Goal: Transaction & Acquisition: Purchase product/service

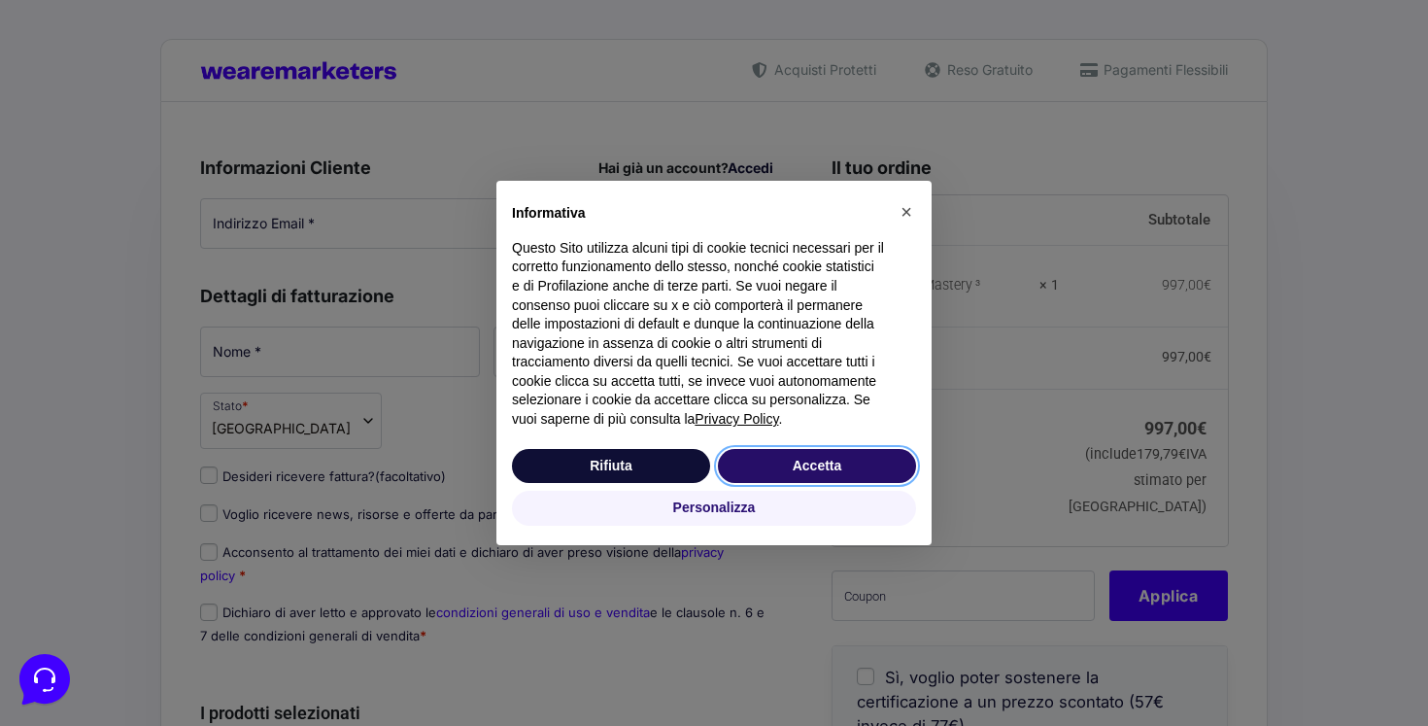
click at [781, 474] on button "Accetta" at bounding box center [817, 466] width 198 height 35
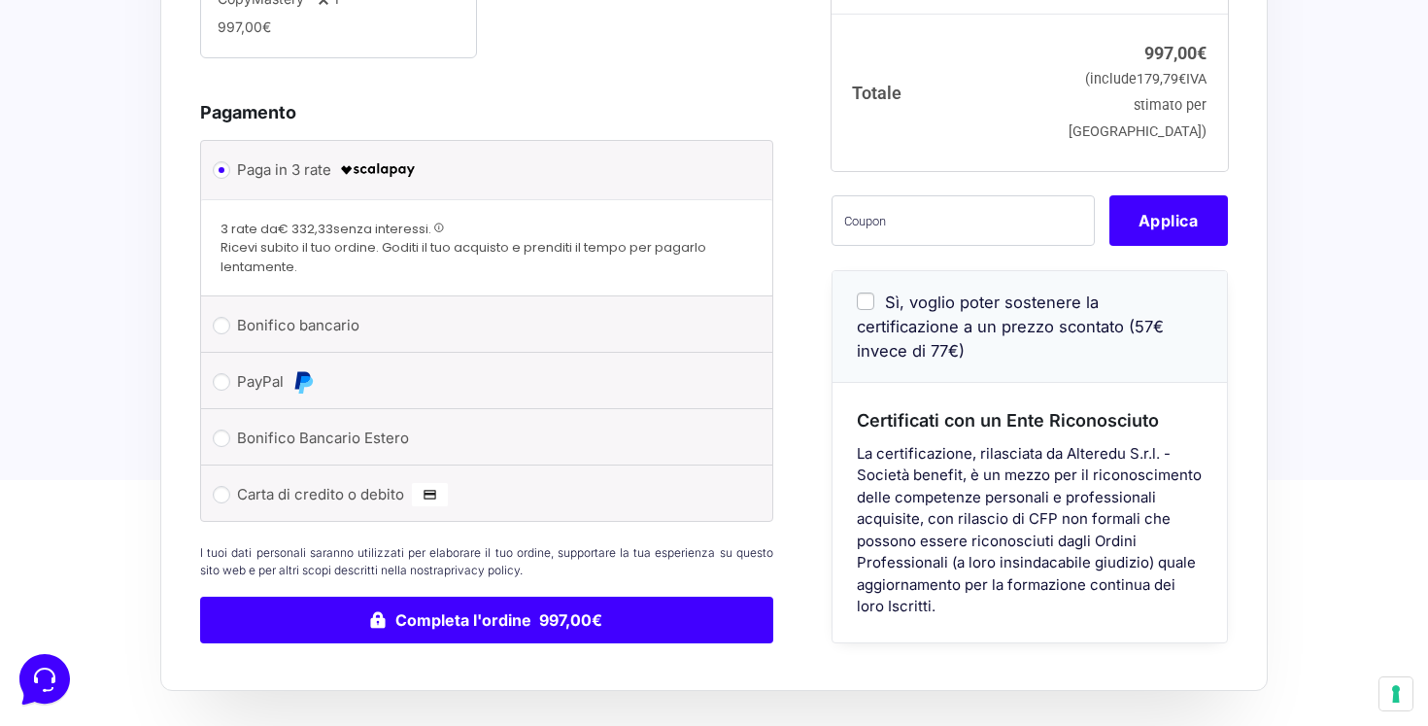
scroll to position [761, 0]
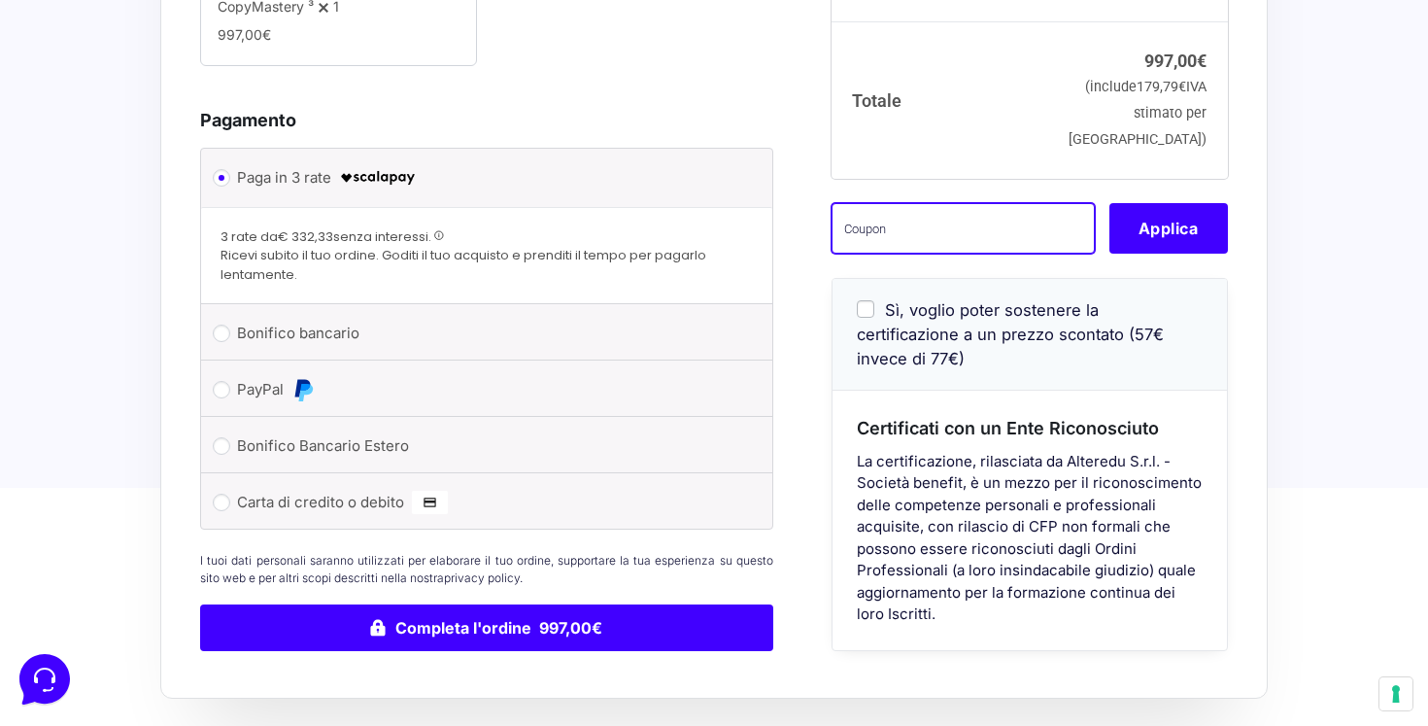
click at [881, 253] on input "text" at bounding box center [962, 227] width 263 height 51
paste input "VCCM150o6zZt"
type input "VCCM150o6zZt"
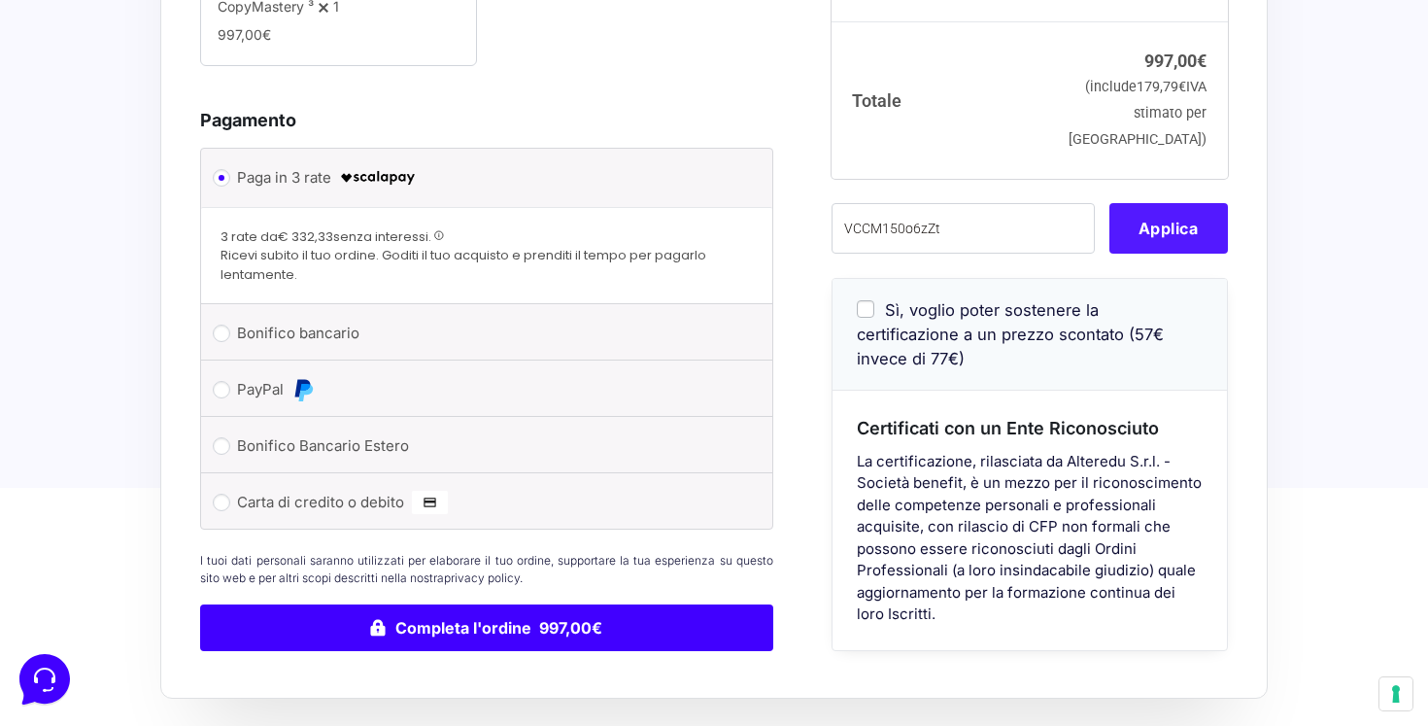
click at [1123, 253] on button "Applica" at bounding box center [1168, 227] width 118 height 51
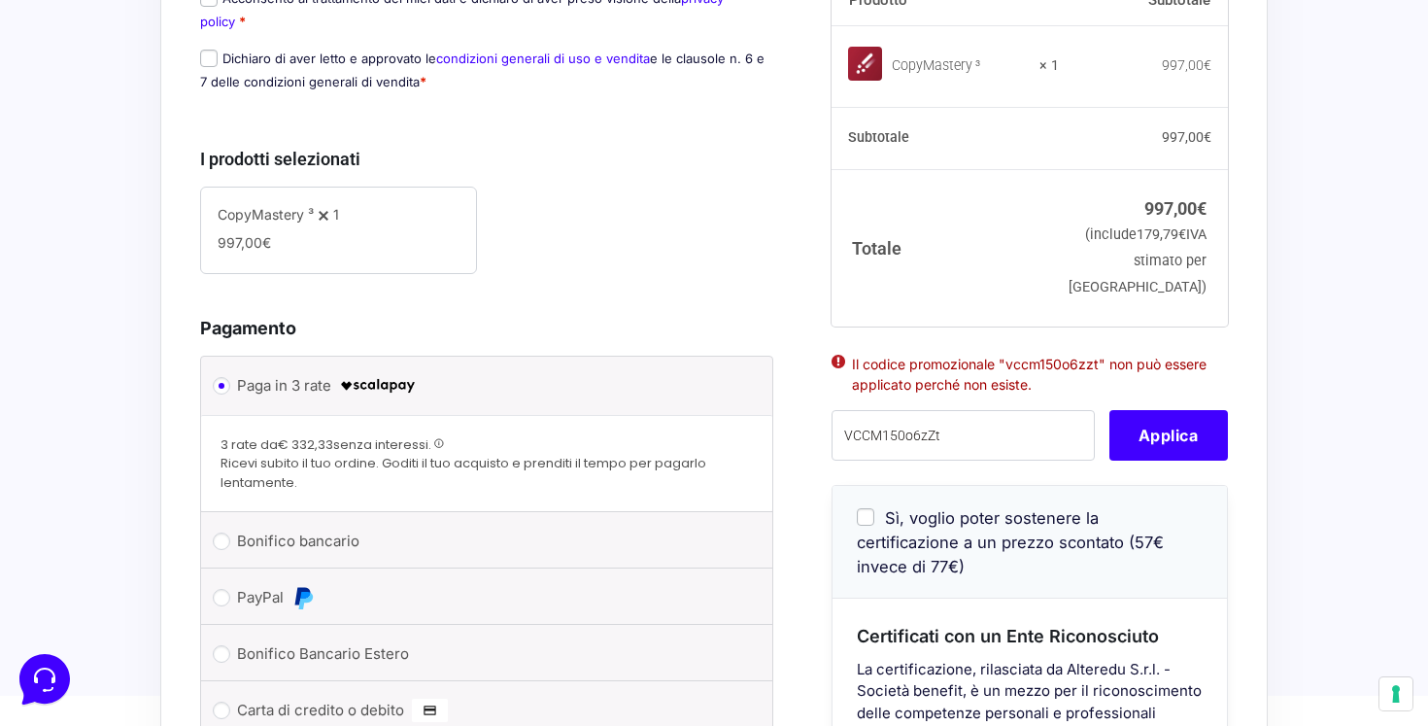
scroll to position [536, 0]
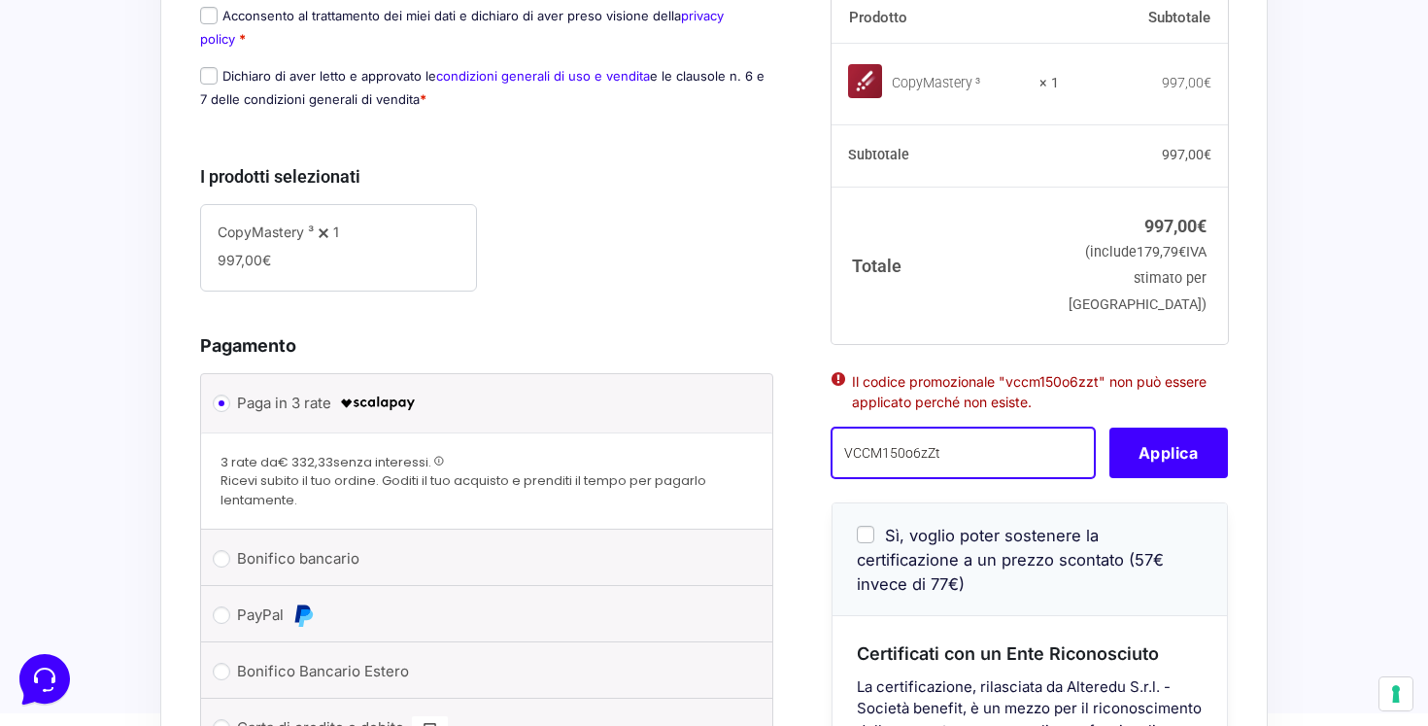
click at [1019, 472] on input "VCCM150o6zZt" at bounding box center [962, 452] width 263 height 51
click at [850, 475] on input "VCCM150o6zZt" at bounding box center [962, 452] width 263 height 51
click at [844, 475] on input "VCCM150o6zZt" at bounding box center [962, 452] width 263 height 51
click at [878, 475] on input "VCCM150o6zZt" at bounding box center [962, 452] width 263 height 51
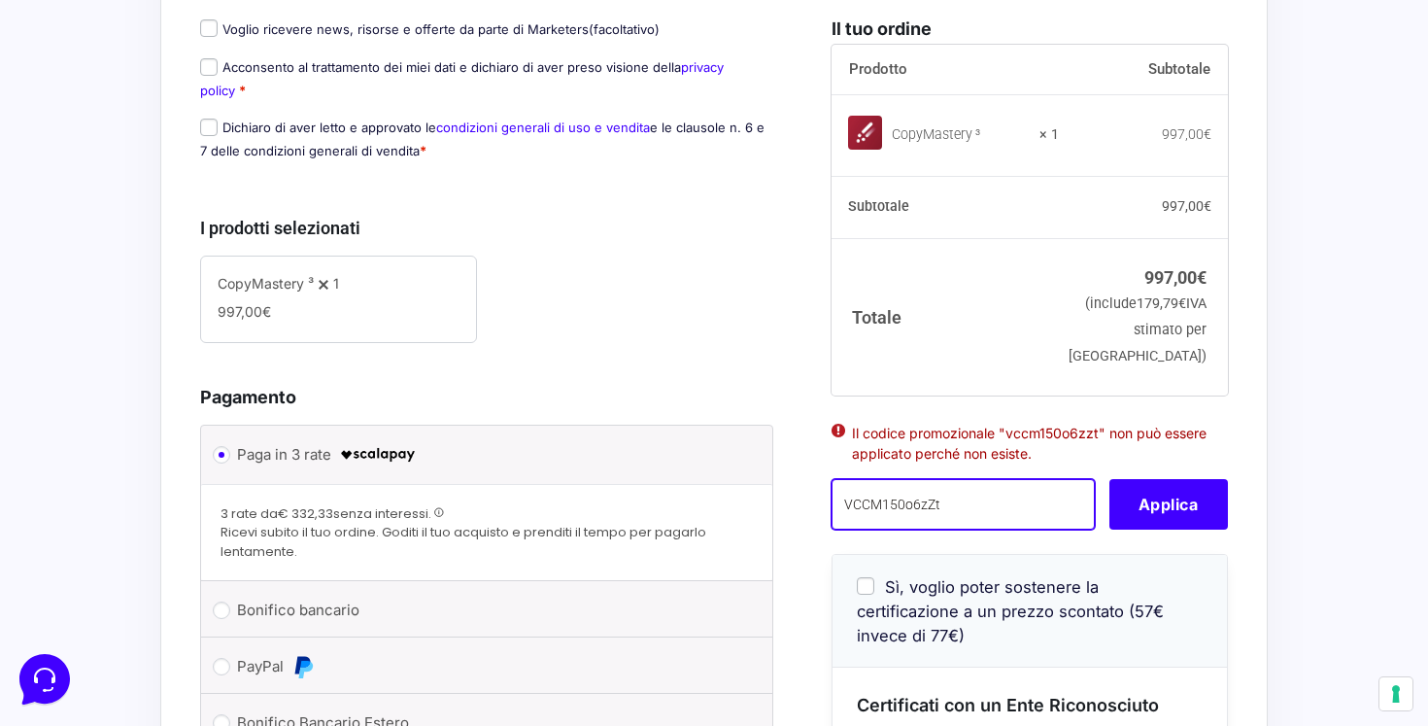
scroll to position [491, 0]
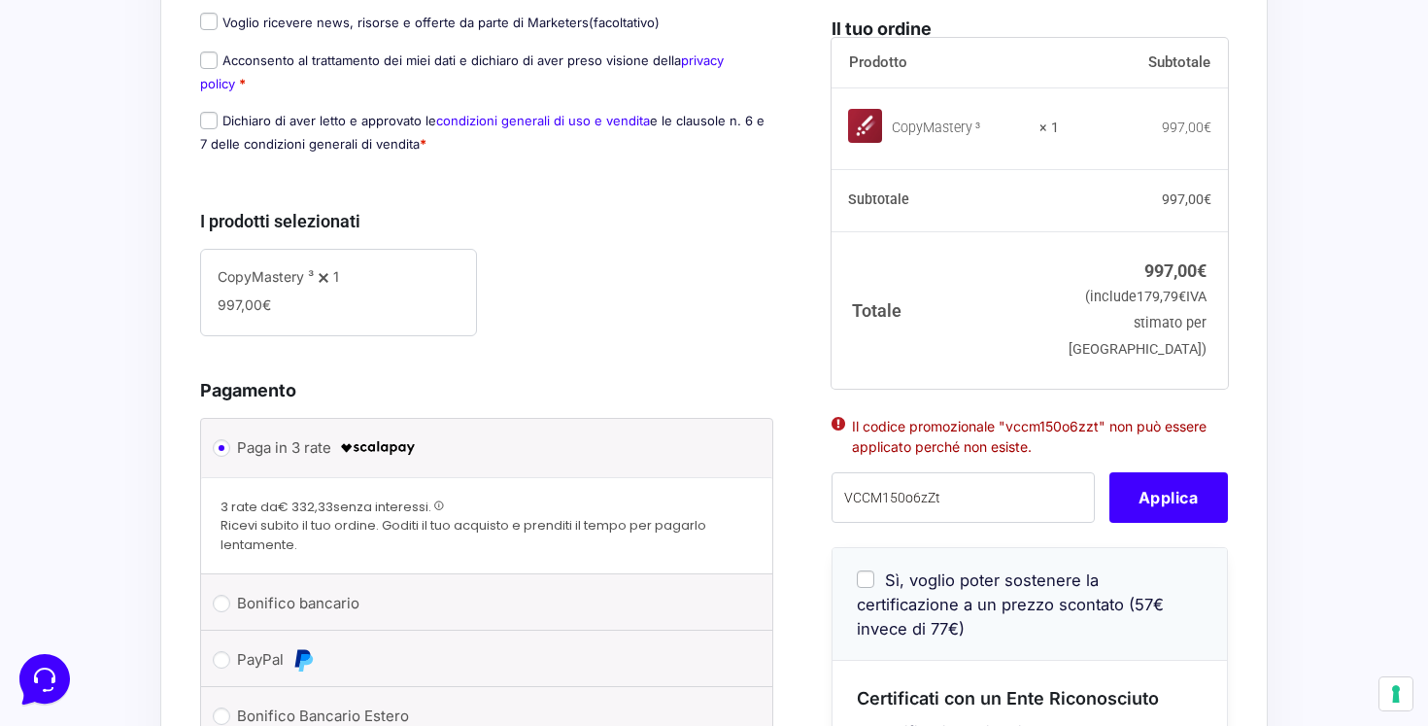
click at [440, 505] on span at bounding box center [439, 505] width 11 height 11
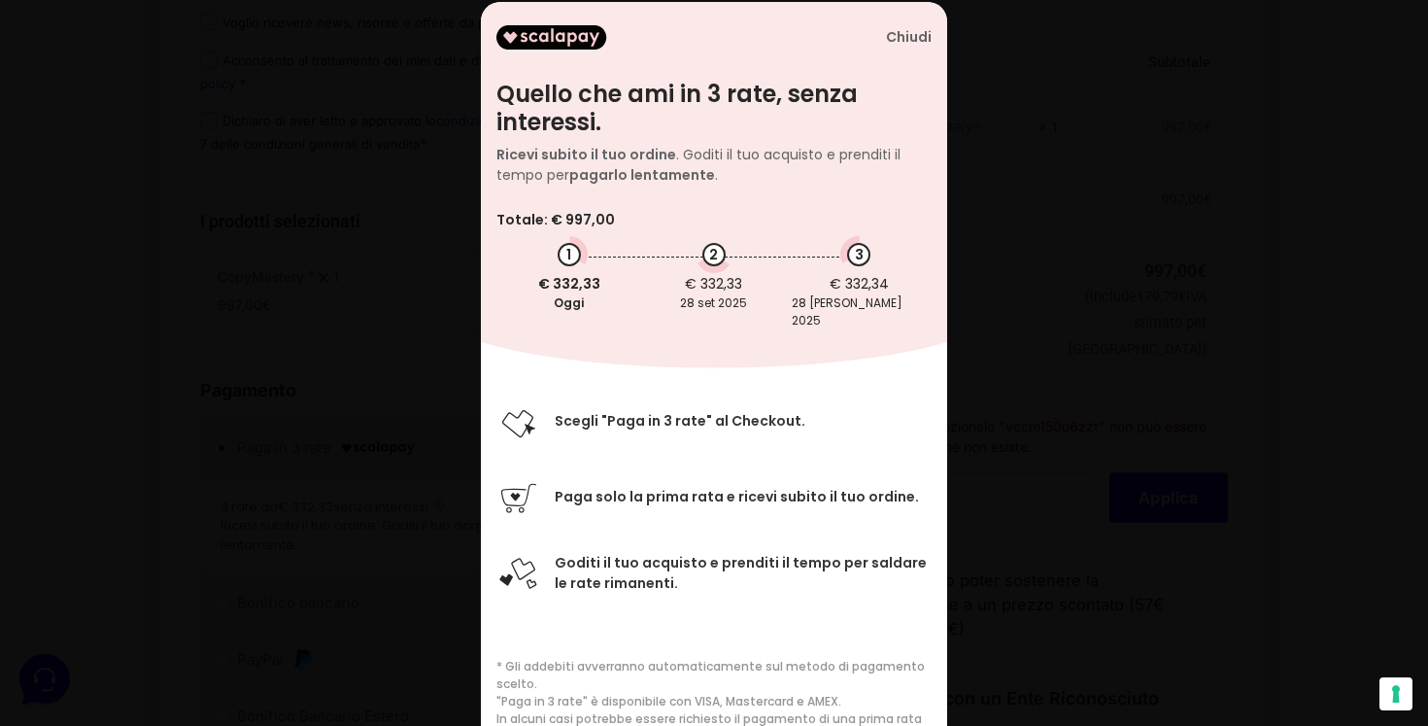
scroll to position [0, 0]
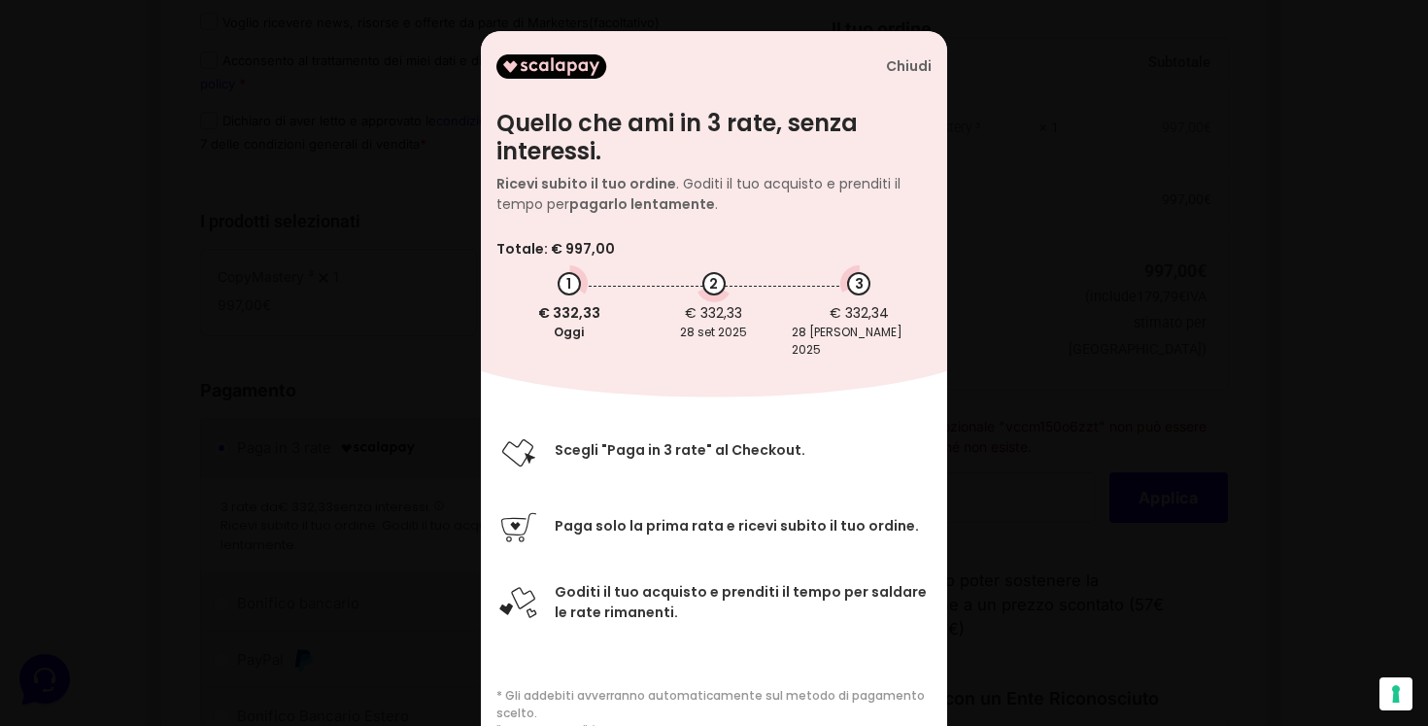
click at [902, 66] on div "Chiudi" at bounding box center [909, 66] width 46 height 17
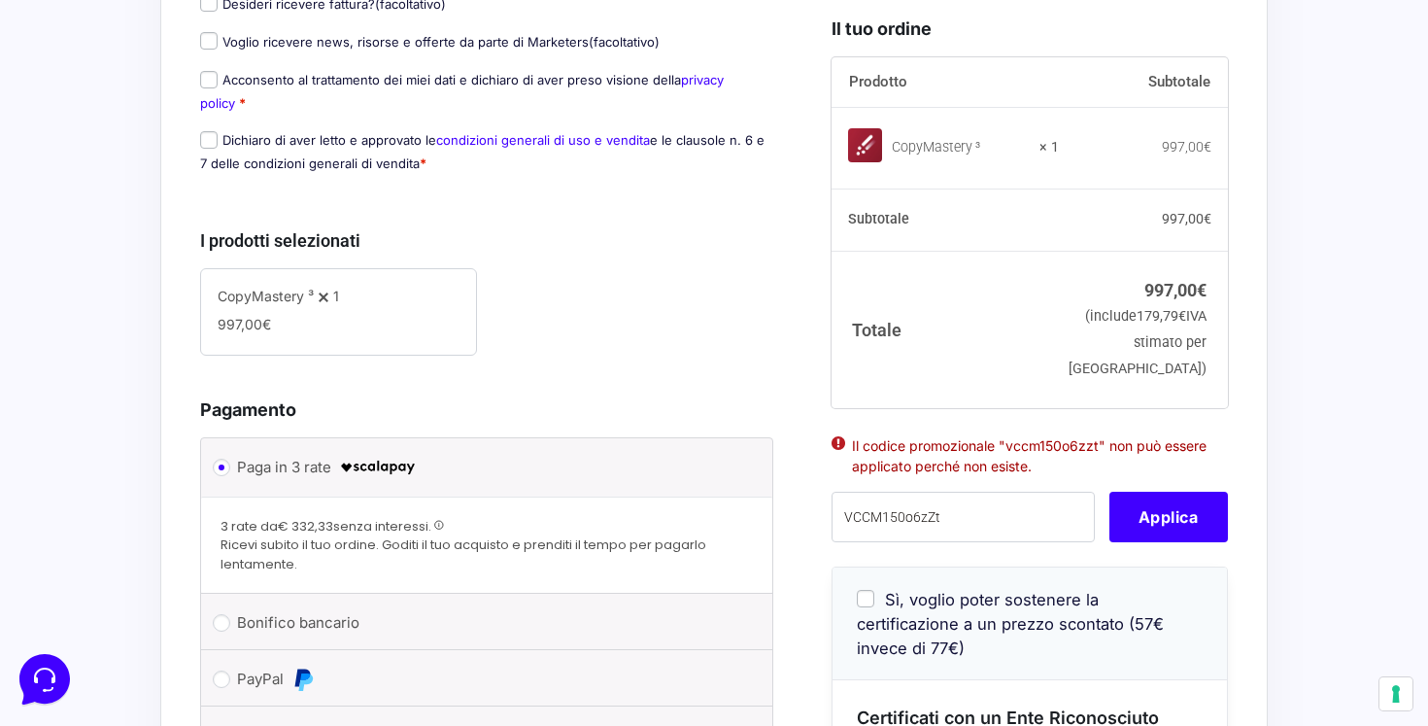
scroll to position [468, 0]
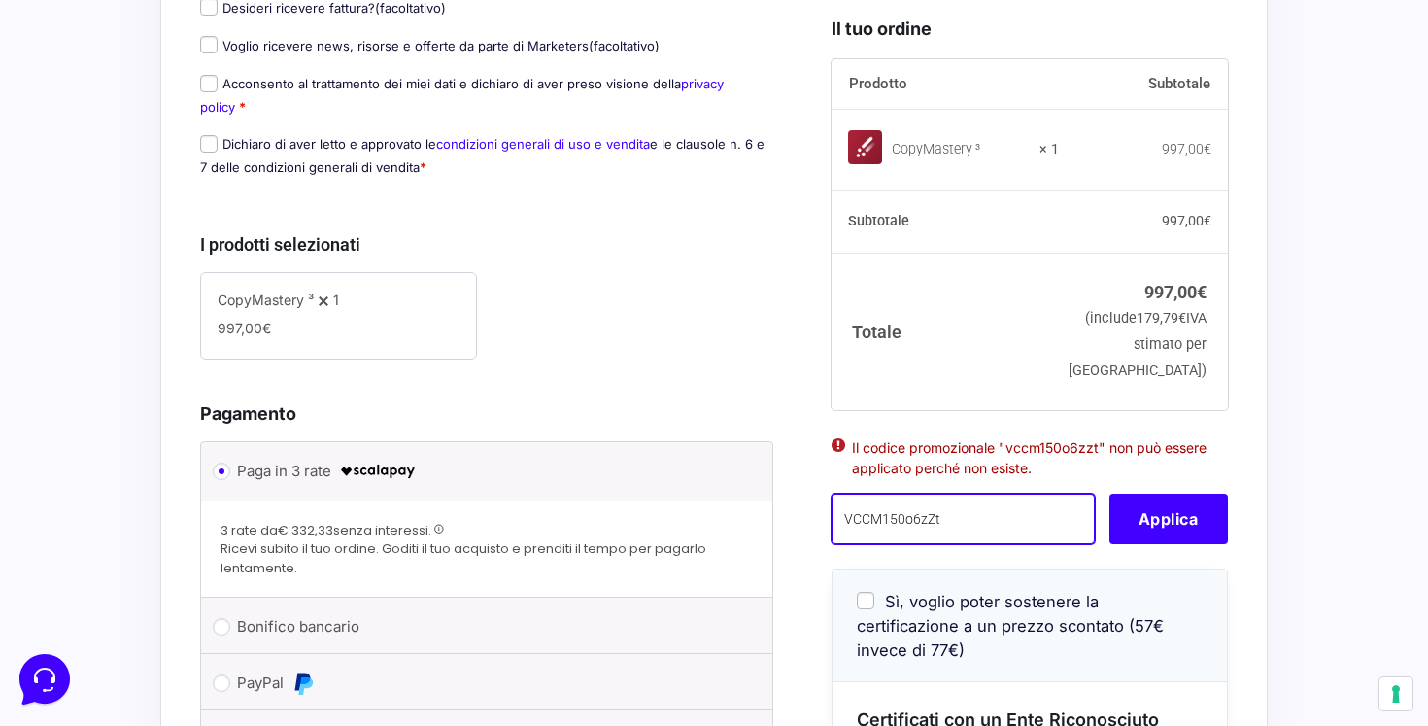
click at [957, 544] on input "VCCM150o6zZt" at bounding box center [962, 518] width 263 height 51
click at [843, 544] on input "VCCM150o6zZt" at bounding box center [962, 518] width 263 height 51
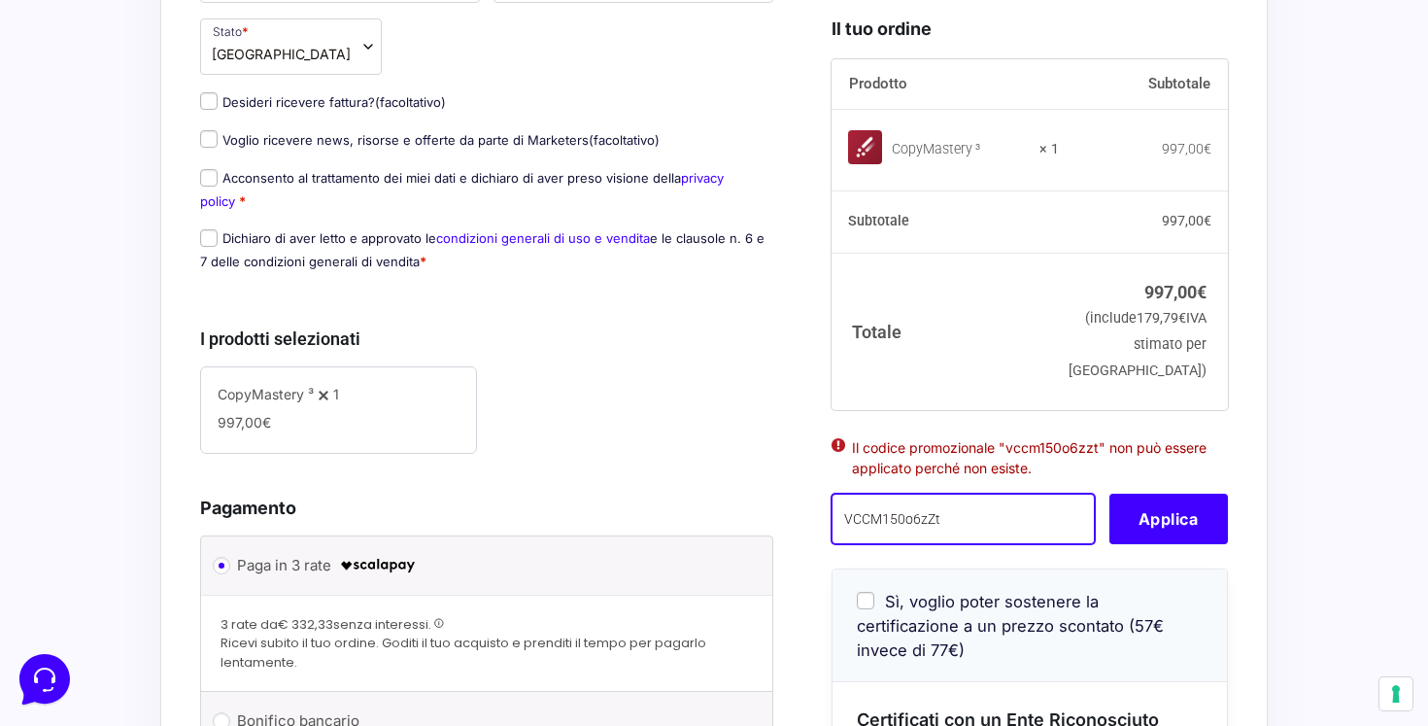
scroll to position [369, 0]
